Goal: Navigation & Orientation: Find specific page/section

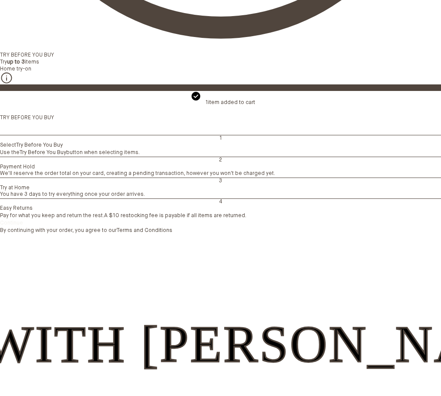
scroll to position [609, 0]
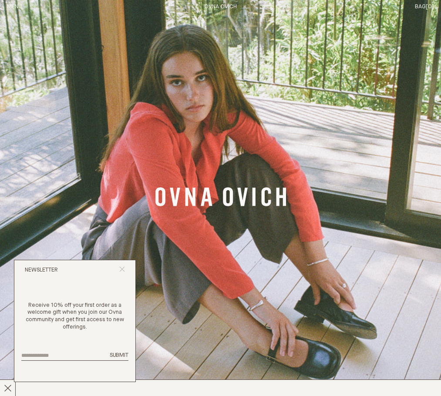
click at [122, 266] on icon "Close popup" at bounding box center [122, 269] width 6 height 6
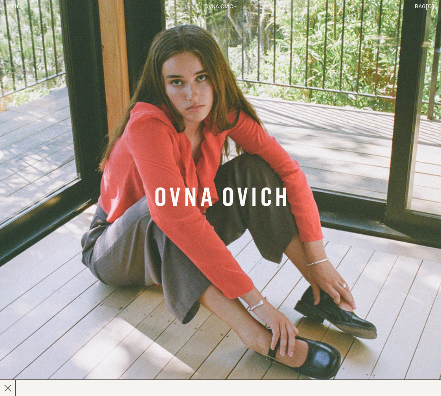
click at [0, 0] on link "Shop" at bounding box center [0, 0] width 0 height 0
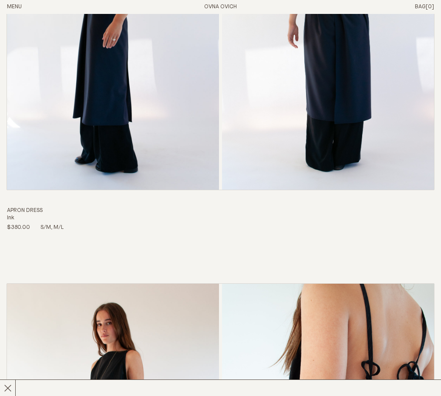
scroll to position [348, 0]
